Goal: Find specific page/section

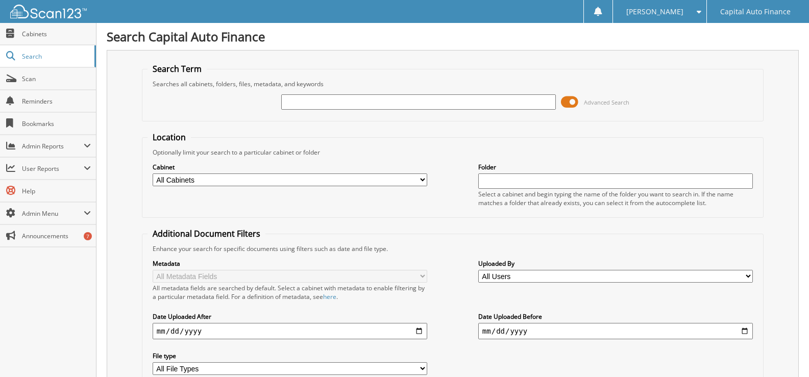
click at [315, 107] on input "text" at bounding box center [418, 101] width 275 height 15
type input "18394697"
click at [568, 100] on span at bounding box center [569, 101] width 17 height 15
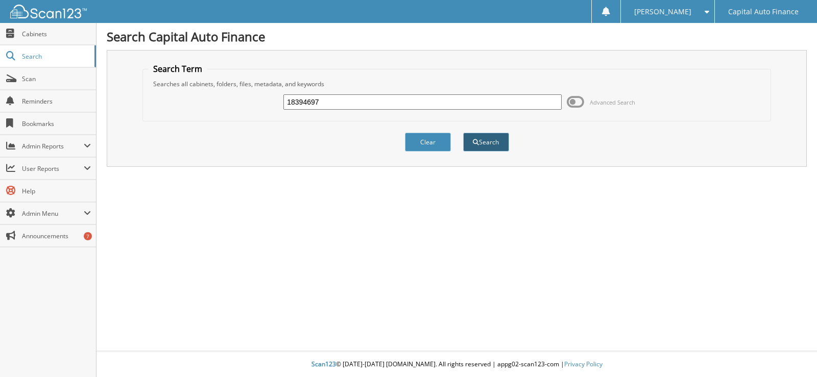
click at [482, 142] on button "Search" at bounding box center [486, 142] width 46 height 19
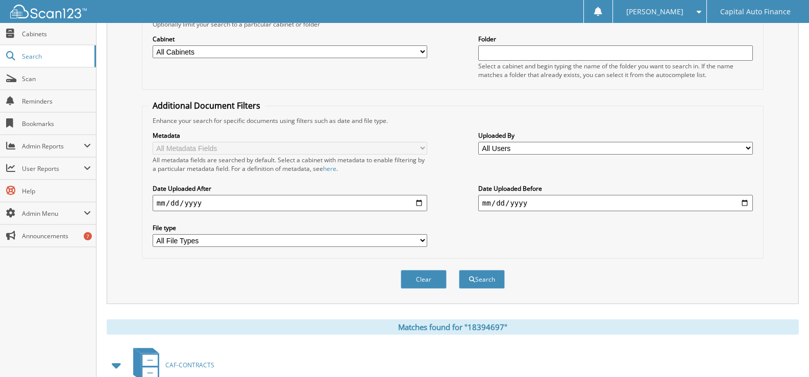
scroll to position [233, 0]
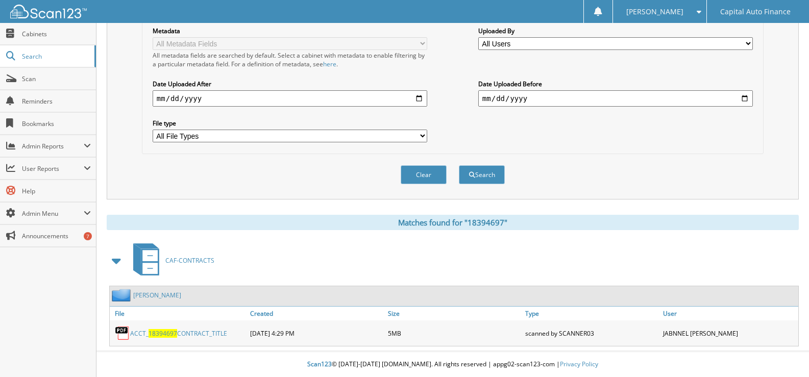
click at [203, 332] on link "ACCT_ 18394697 CONTRACT_TITLE" at bounding box center [178, 333] width 97 height 9
